Goal: Find contact information: Find contact information

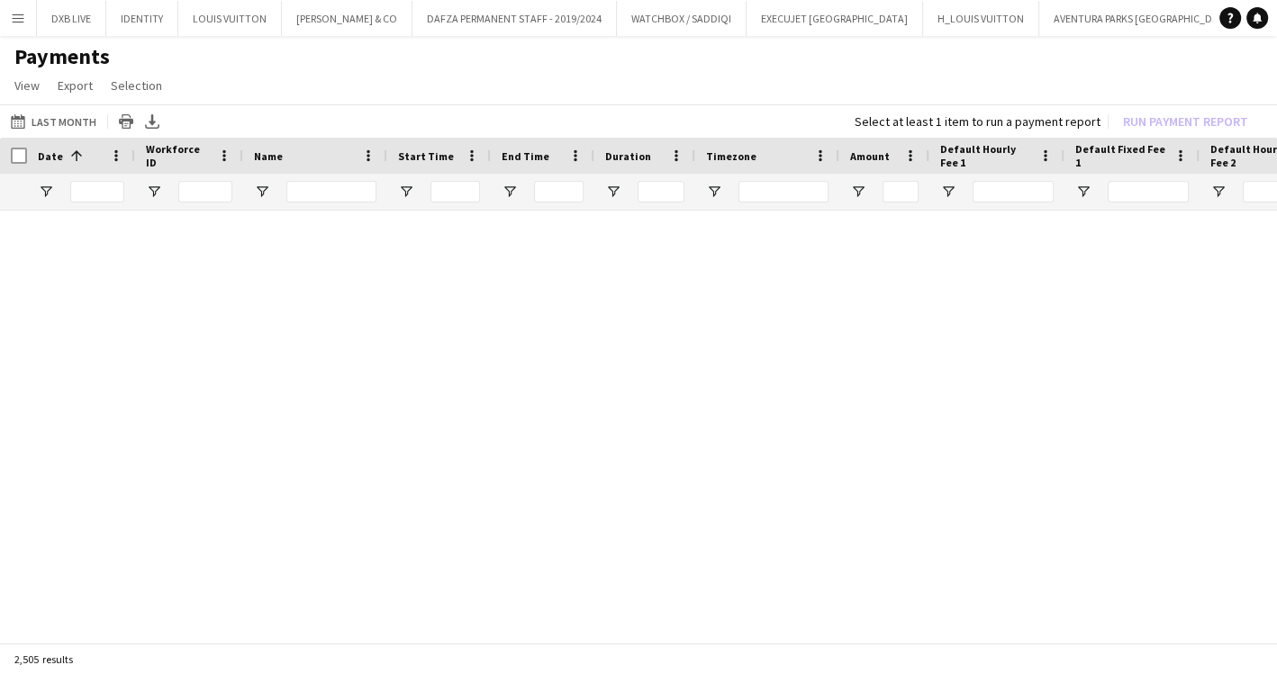
click at [23, 20] on app-icon "Menu" at bounding box center [18, 18] width 14 height 14
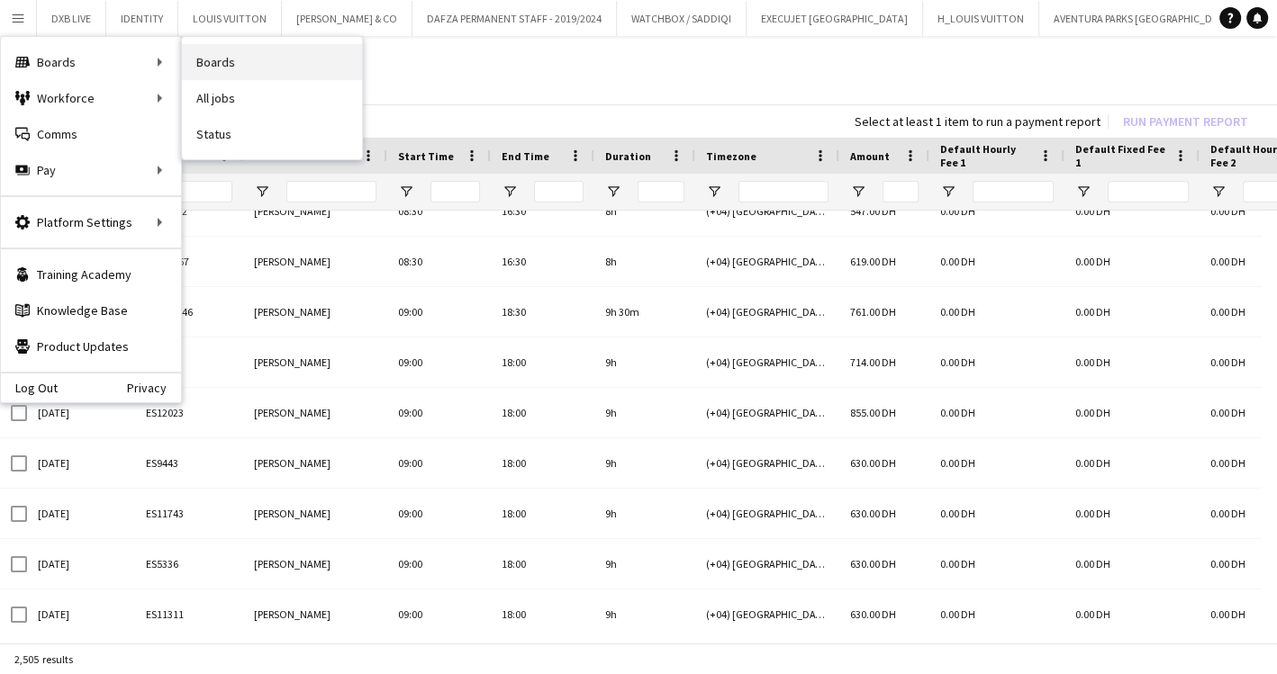
click at [200, 58] on link "Boards" at bounding box center [272, 62] width 180 height 36
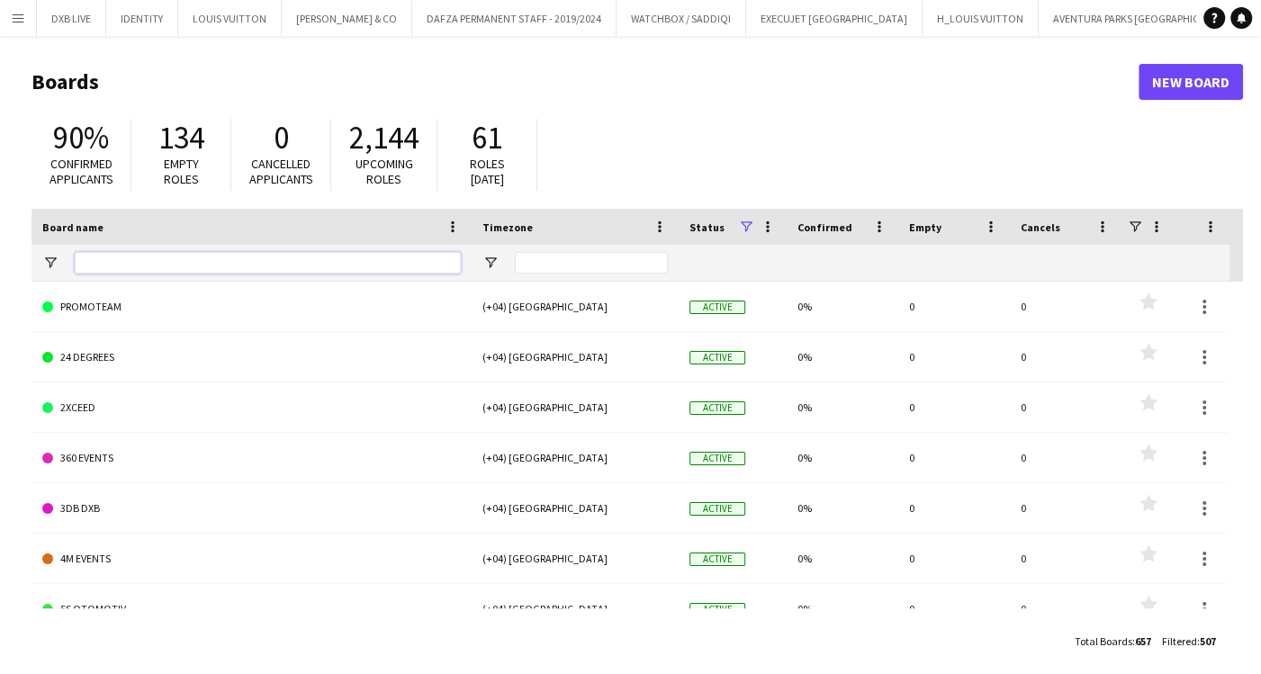
click at [272, 263] on input "Board name Filter Input" at bounding box center [268, 263] width 386 height 22
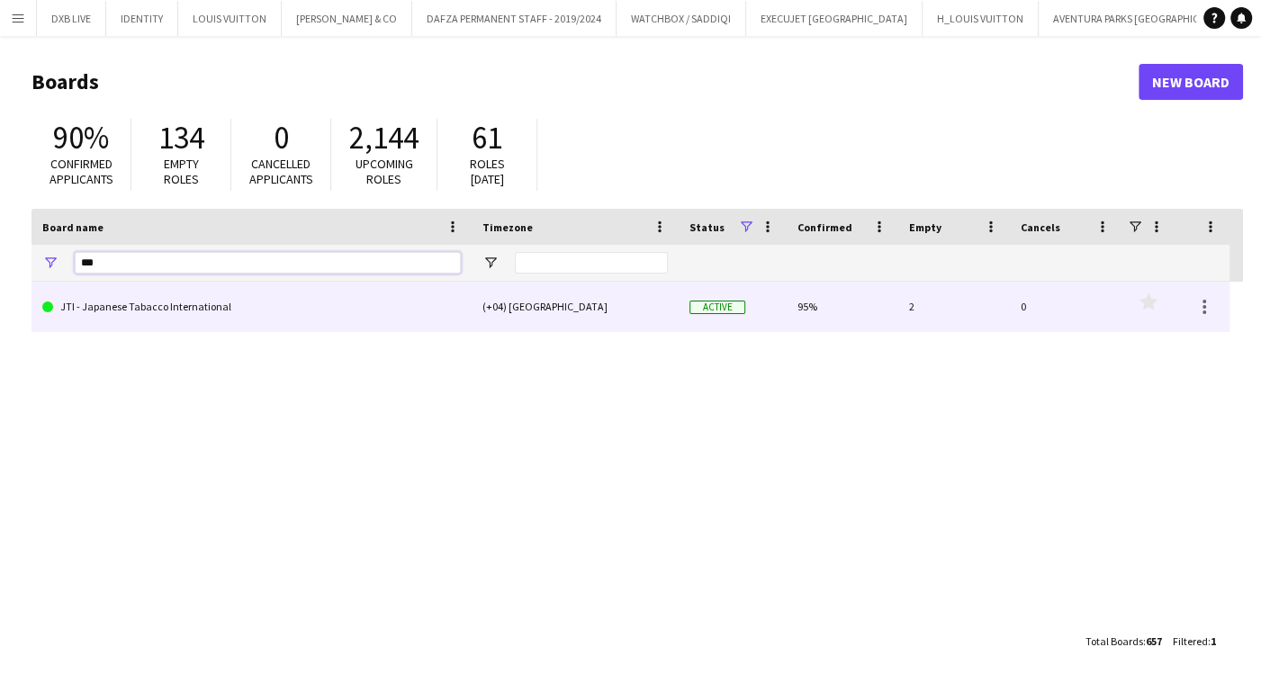
type input "***"
click at [265, 301] on link "JTI - Japanese Tabacco International" at bounding box center [251, 307] width 419 height 50
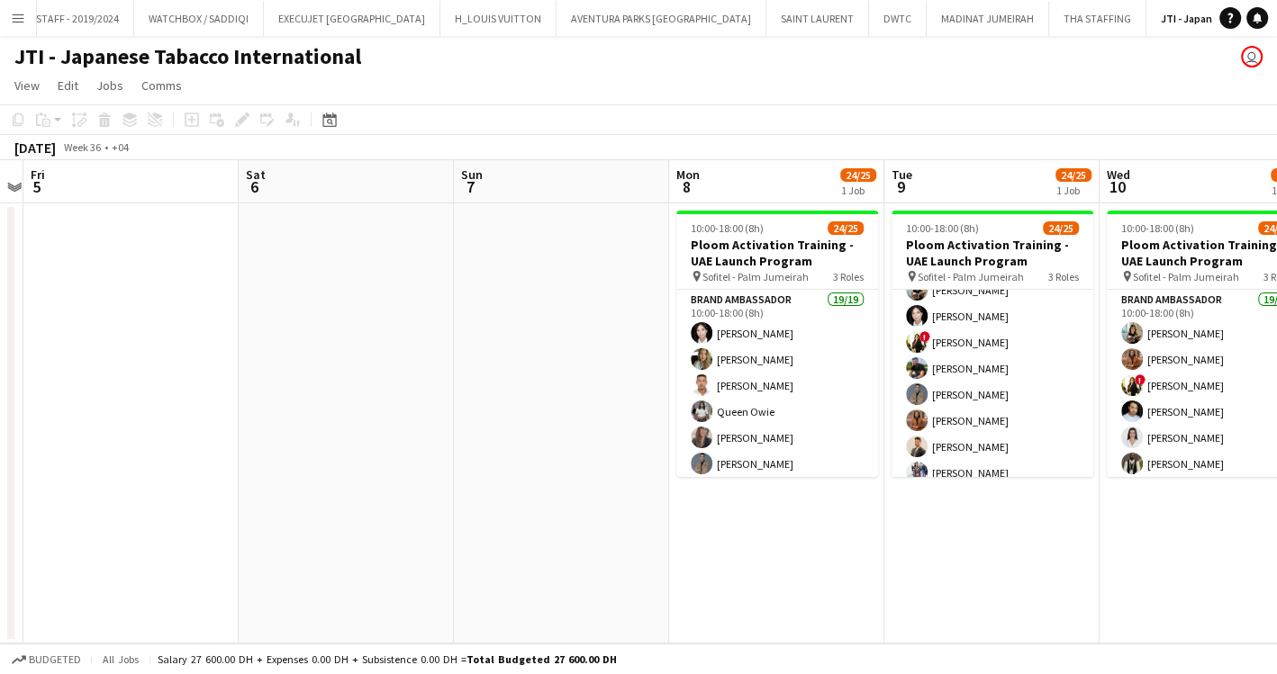
click at [12, 14] on app-icon "Menu" at bounding box center [18, 18] width 14 height 14
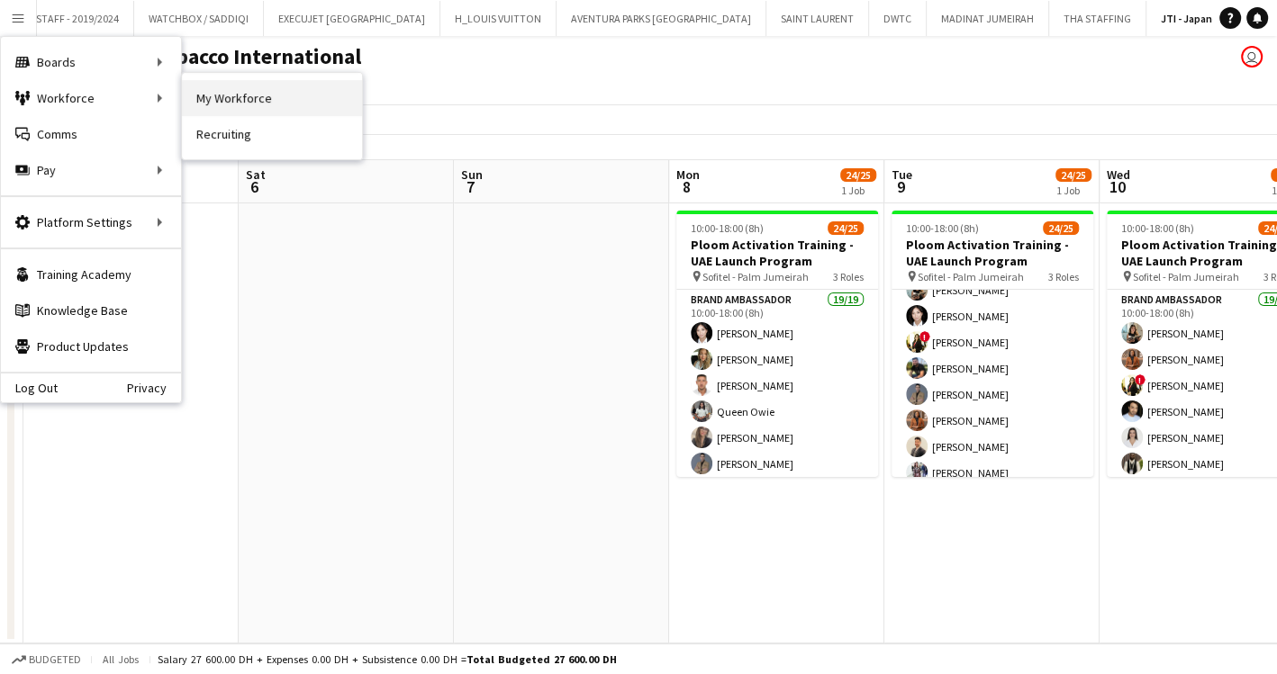
click at [244, 102] on link "My Workforce" at bounding box center [272, 98] width 180 height 36
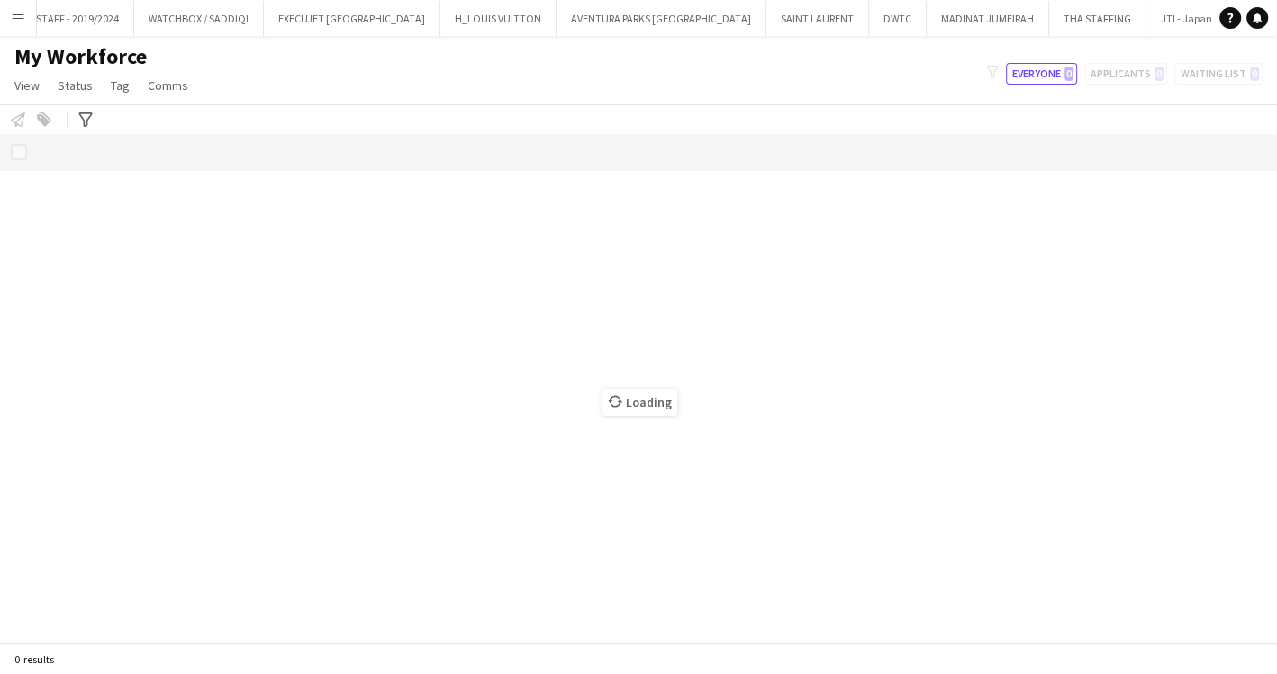
scroll to position [0, 478]
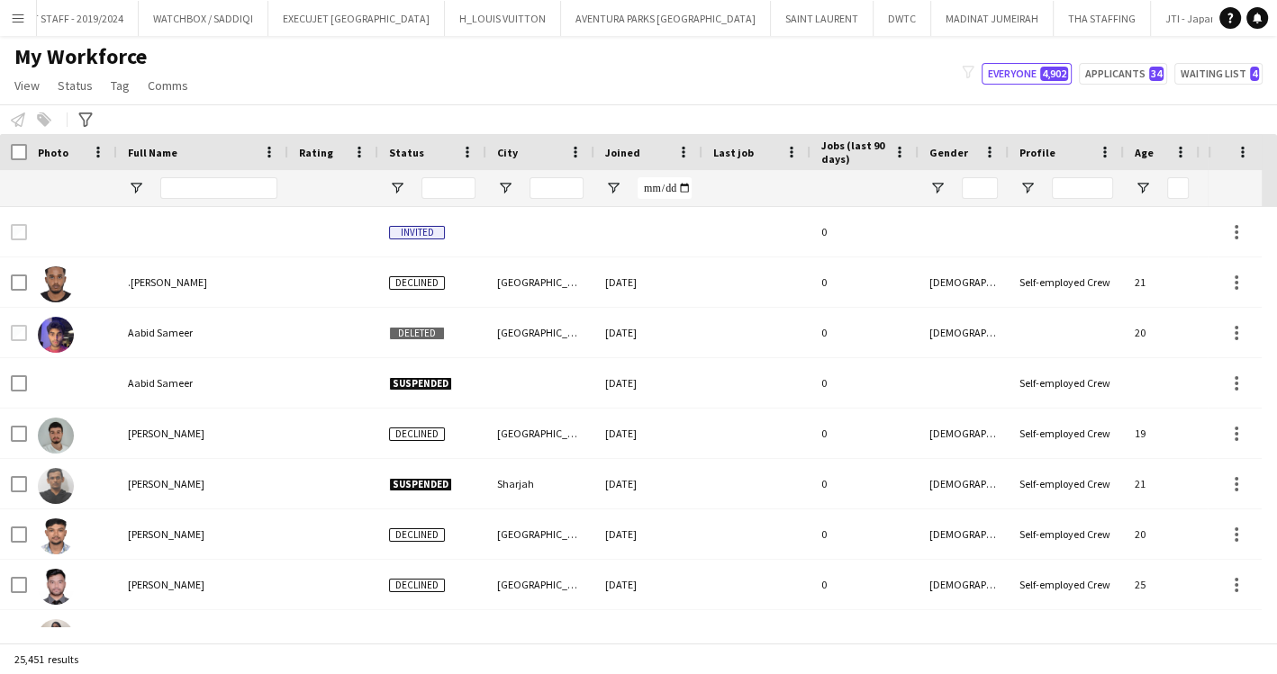
click at [216, 203] on div at bounding box center [218, 188] width 117 height 36
click at [207, 191] on input "Full Name Filter Input" at bounding box center [218, 188] width 117 height 22
type input "*"
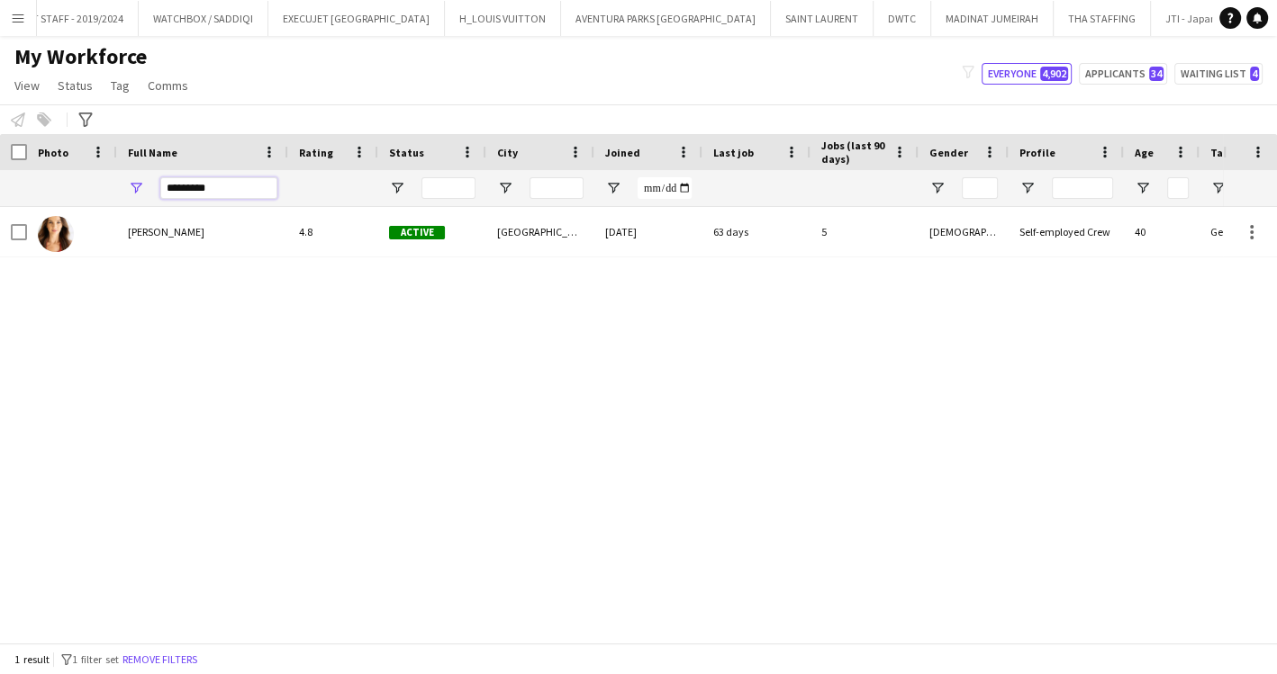
type input "*********"
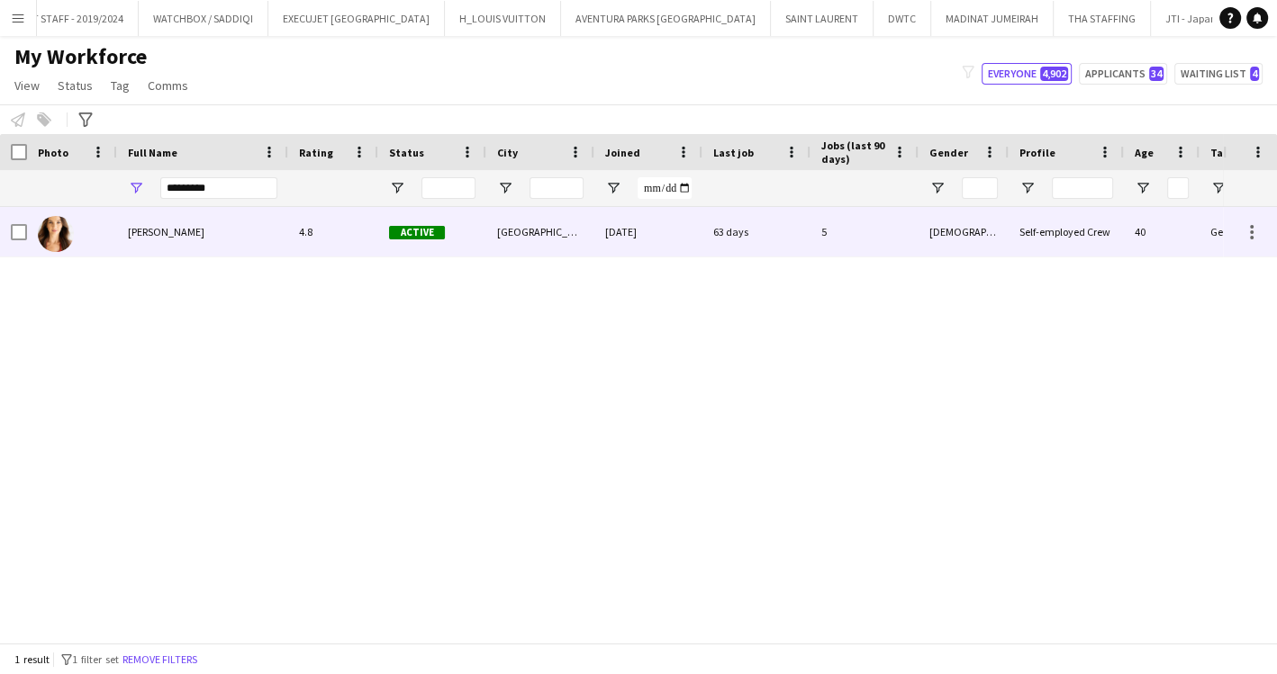
click at [194, 231] on span "[PERSON_NAME]" at bounding box center [166, 232] width 77 height 14
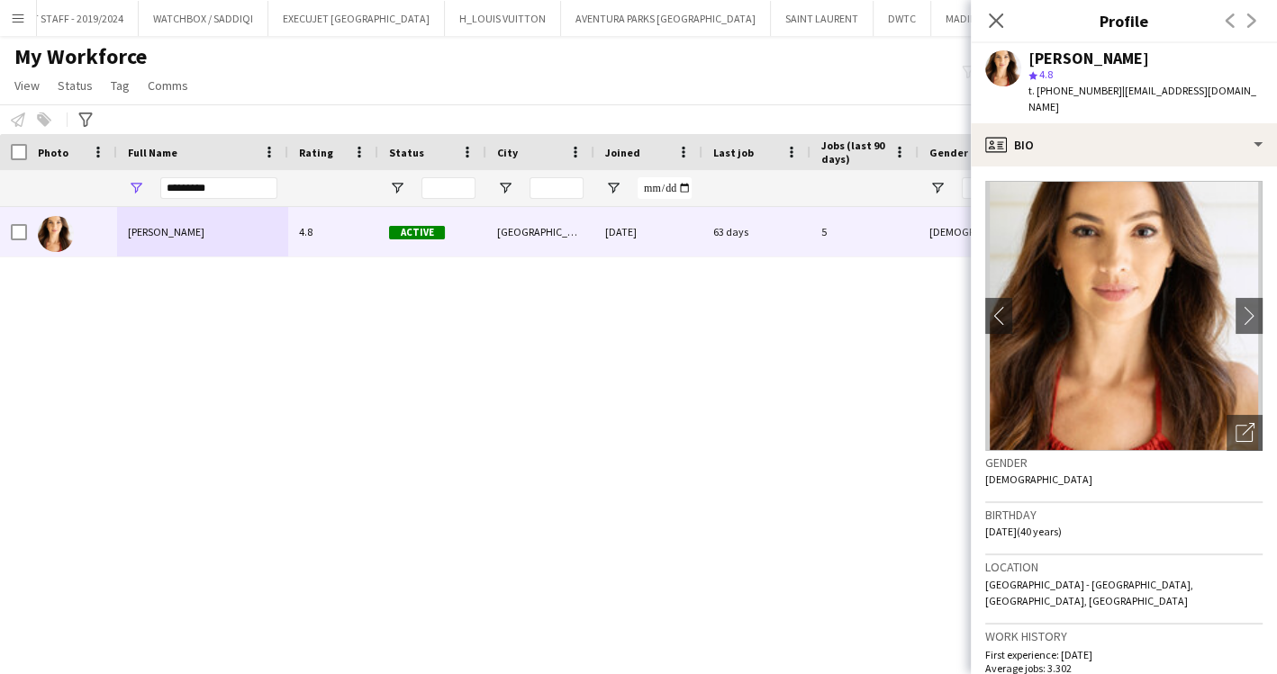
drag, startPoint x: 1114, startPoint y: 93, endPoint x: 1276, endPoint y: 94, distance: 162.1
click at [1276, 94] on div "[PERSON_NAME] star 4.8 t. [PHONE_NUMBER] | [EMAIL_ADDRESS][DOMAIN_NAME]" at bounding box center [1124, 83] width 306 height 80
copy span "vanessa_fernandes1@hotmail.c"
